Goal: Information Seeking & Learning: Learn about a topic

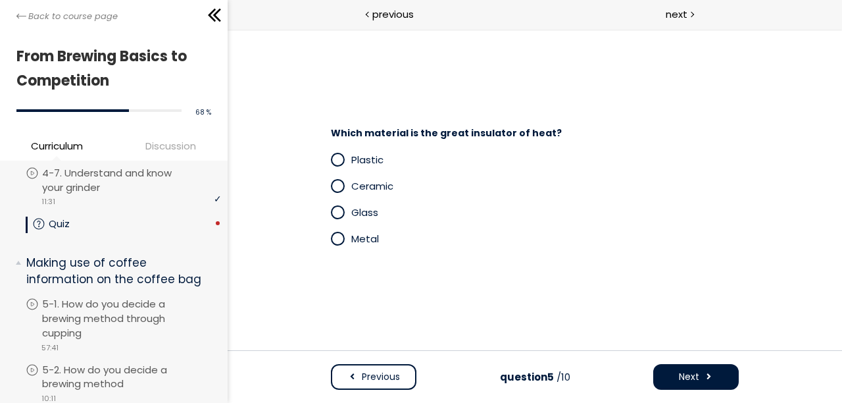
click at [337, 157] on span at bounding box center [336, 159] width 11 height 11
click at [701, 373] on button "Next" at bounding box center [695, 377] width 86 height 26
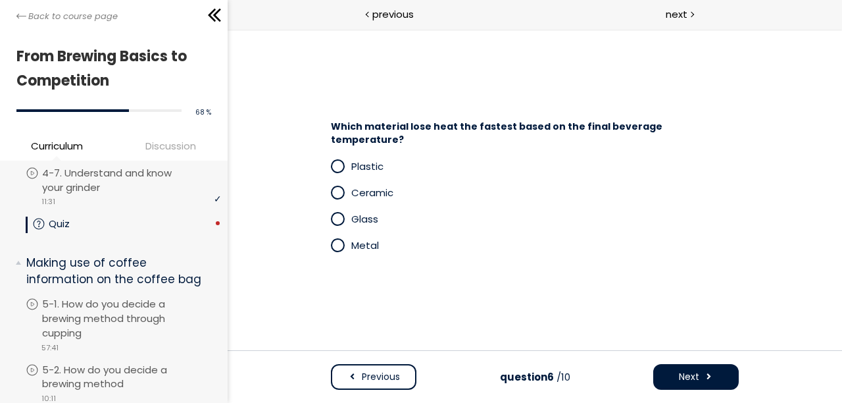
click at [335, 213] on span at bounding box center [336, 218] width 11 height 11
click at [698, 387] on button "Next" at bounding box center [695, 377] width 86 height 26
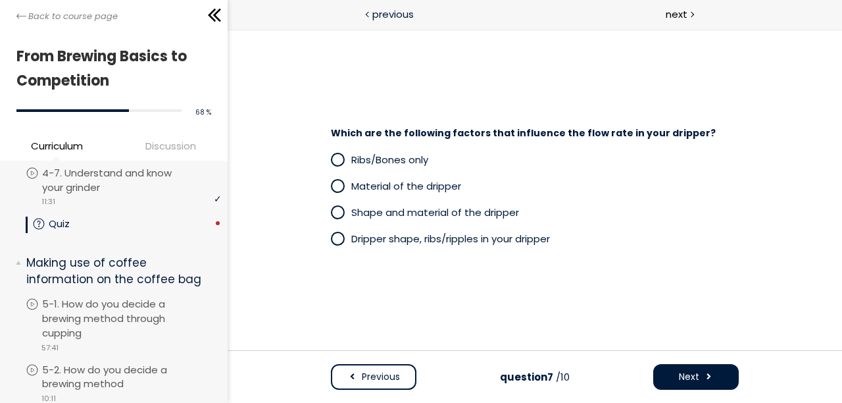
click at [367, 11] on div at bounding box center [368, 13] width 4 height 16
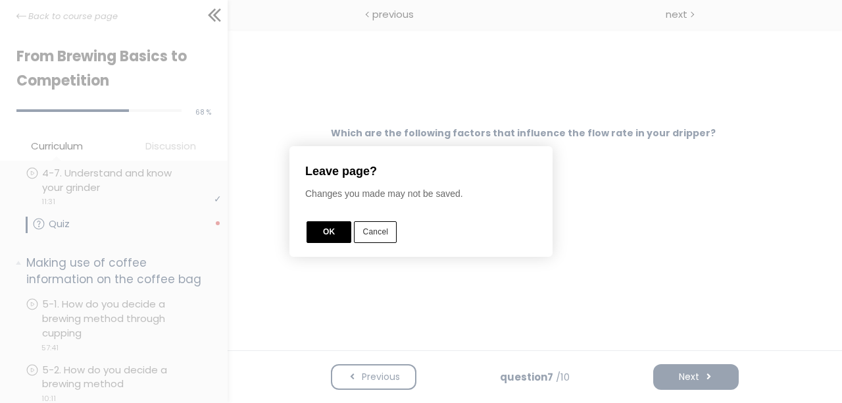
click at [382, 237] on button "Cancel" at bounding box center [375, 232] width 43 height 22
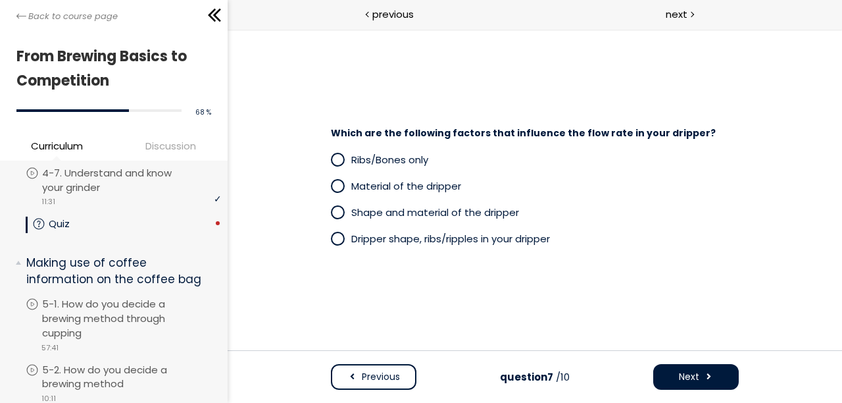
click at [387, 379] on span "Previous" at bounding box center [380, 377] width 38 height 14
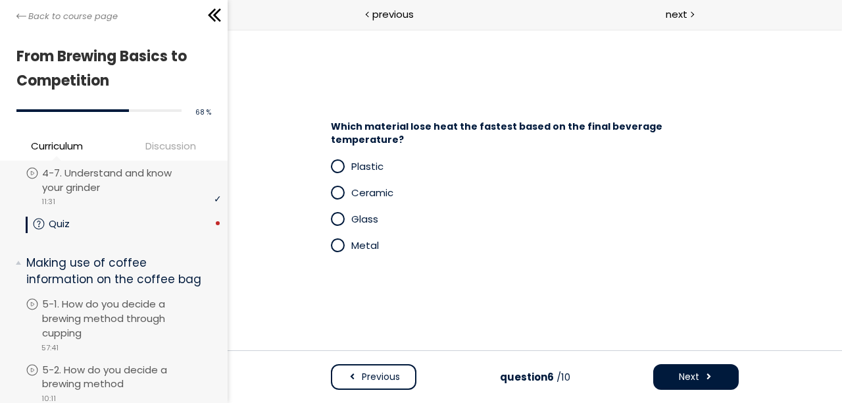
click at [363, 245] on span "Metal" at bounding box center [365, 245] width 28 height 14
click at [829, 349] on div "Which material lose heat the fastest based on the final beverage temperature? P…" at bounding box center [534, 189] width 614 height 321
click at [697, 371] on span "Next" at bounding box center [688, 377] width 20 height 14
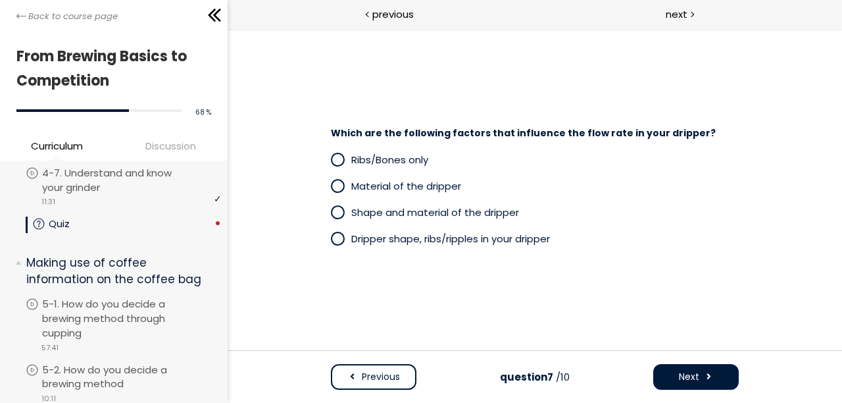
click at [343, 239] on span at bounding box center [337, 239] width 14 height 14
click at [707, 367] on button "Next" at bounding box center [695, 377] width 86 height 26
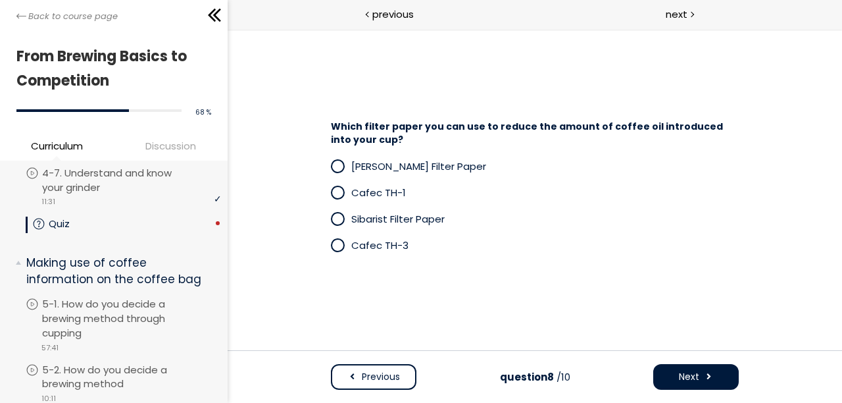
click at [332, 198] on span at bounding box center [336, 192] width 11 height 11
click at [679, 382] on span "Next" at bounding box center [688, 377] width 20 height 14
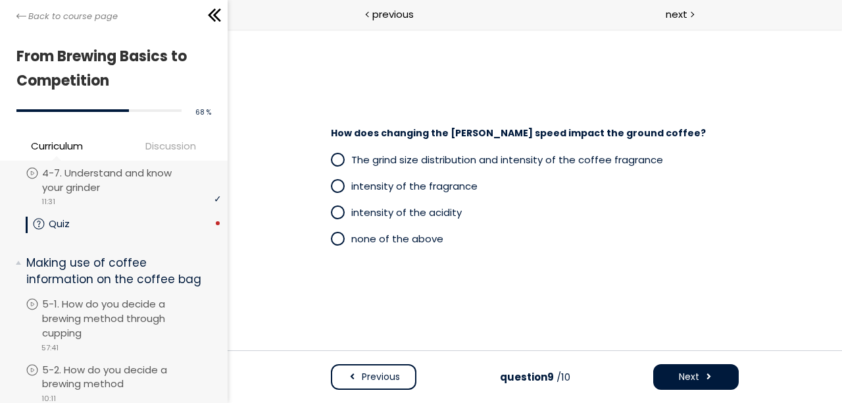
click at [337, 164] on span at bounding box center [336, 159] width 11 height 11
click at [699, 378] on button "Next" at bounding box center [695, 377] width 86 height 26
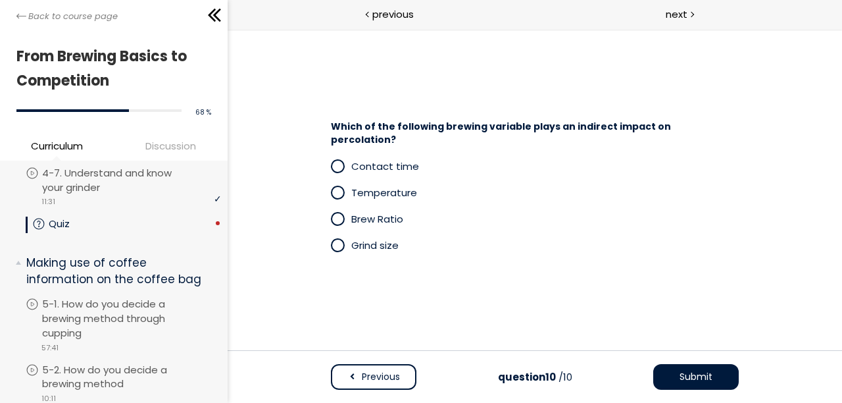
click at [335, 160] on span at bounding box center [336, 165] width 11 height 11
click at [700, 376] on span "Submit" at bounding box center [695, 377] width 33 height 14
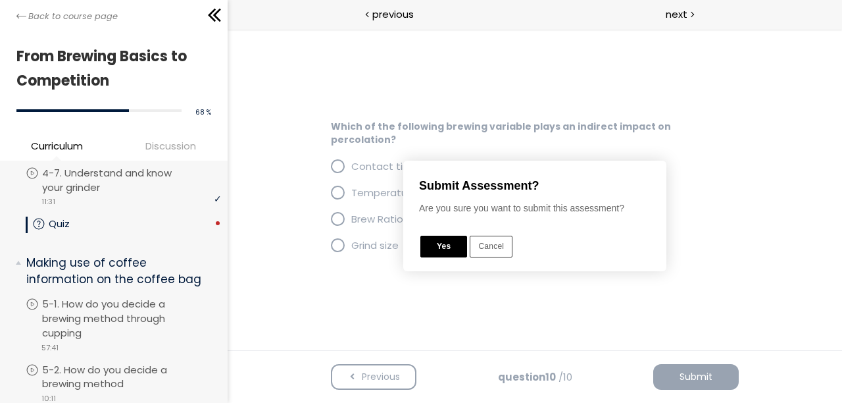
click at [443, 235] on button "Yes" at bounding box center [443, 246] width 47 height 22
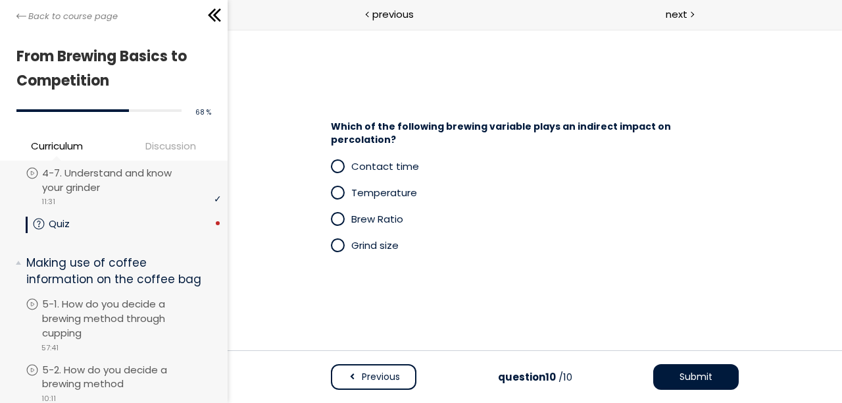
click at [683, 382] on span "Submit" at bounding box center [695, 377] width 33 height 14
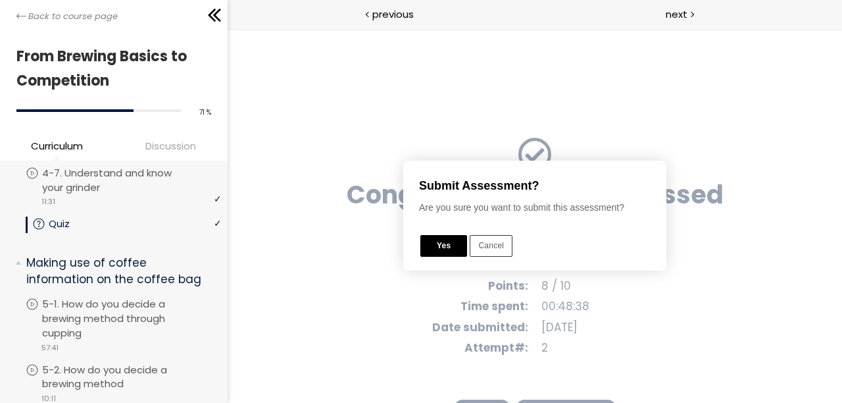
scroll to position [82, 0]
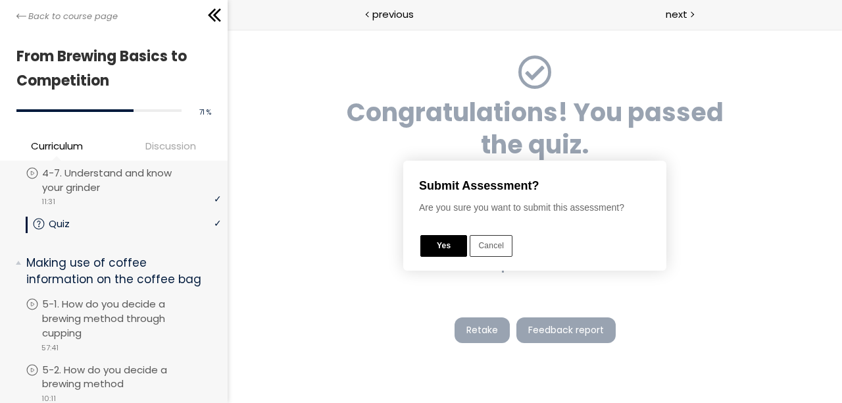
click at [441, 237] on button "Yes" at bounding box center [443, 246] width 47 height 22
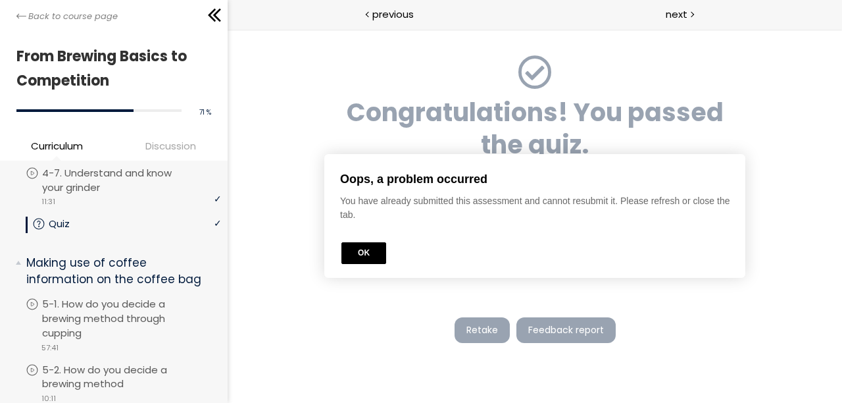
click at [363, 258] on button "OK" at bounding box center [363, 253] width 45 height 22
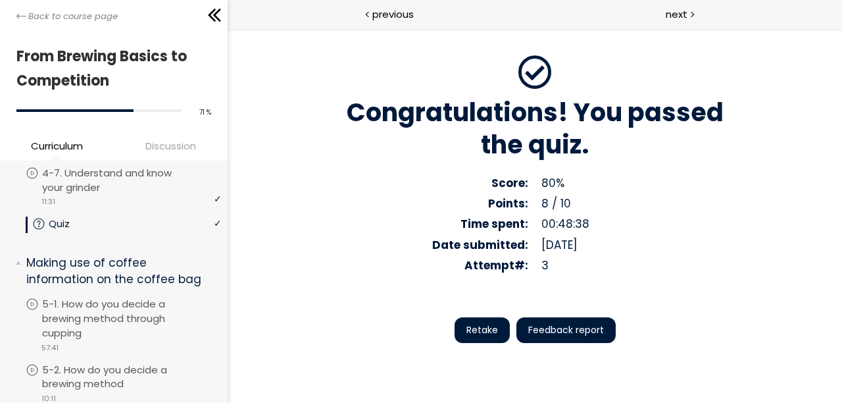
click at [573, 318] on button "Feedback report" at bounding box center [565, 330] width 99 height 26
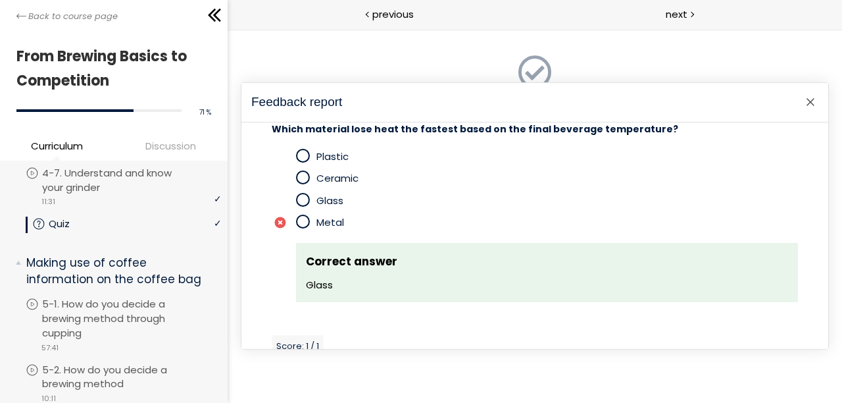
scroll to position [1248, 0]
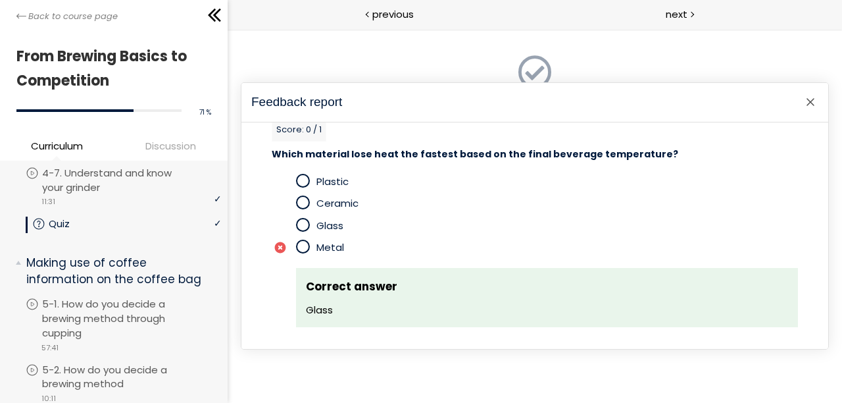
click at [810, 103] on div at bounding box center [810, 102] width 16 height 16
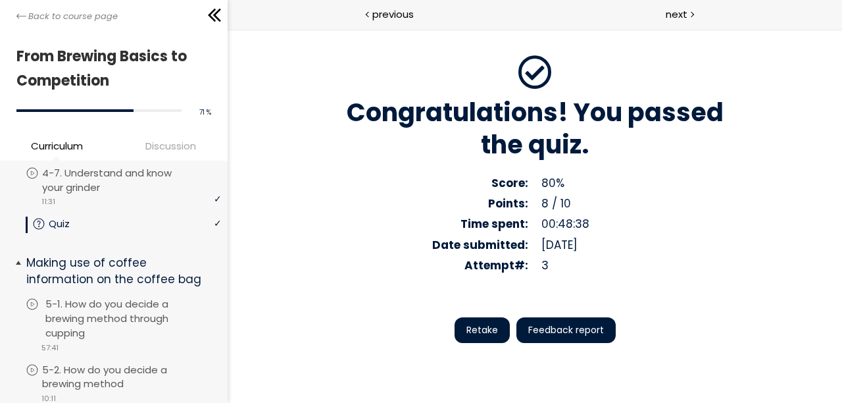
click at [126, 324] on p "5-1. How do you decide a brewing method through cupping" at bounding box center [134, 318] width 179 height 43
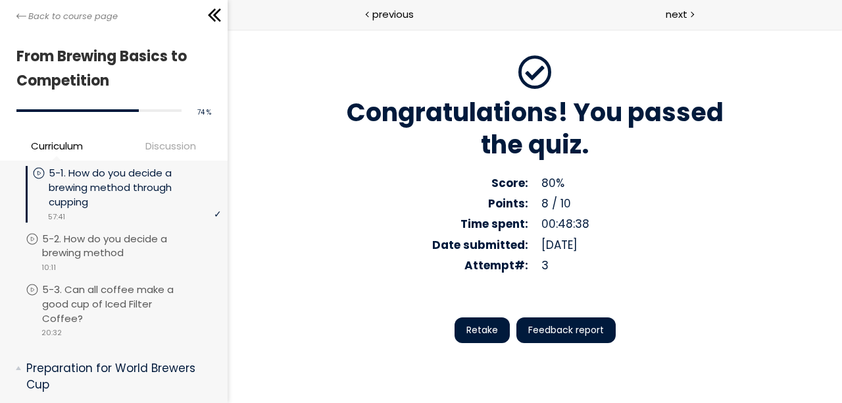
scroll to position [1447, 0]
